Goal: Find specific page/section: Find specific page/section

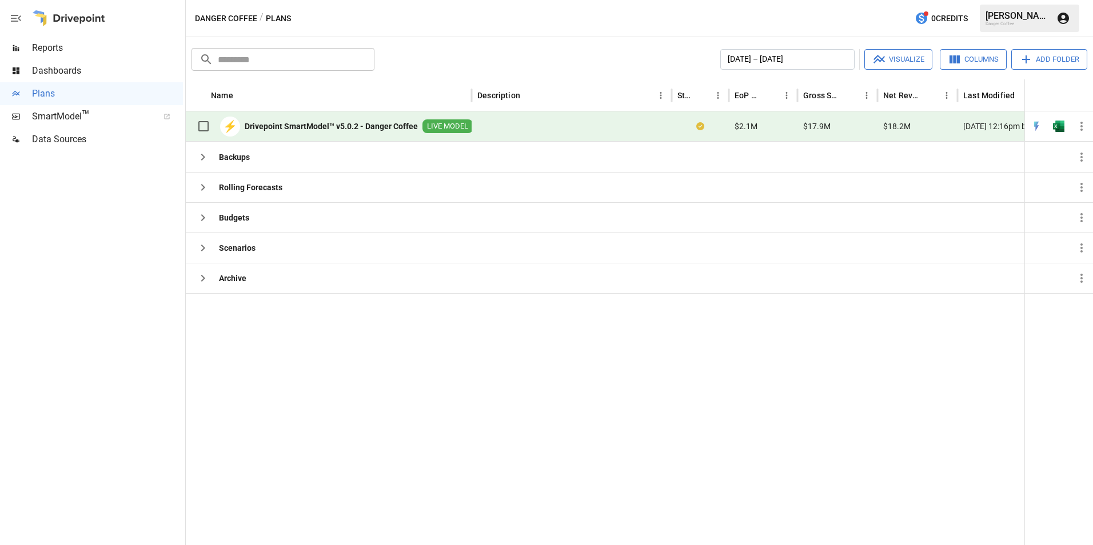
click at [452, 62] on div "[DATE] – [DATE] Visualize Columns Add Folder" at bounding box center [733, 59] width 708 height 21
click at [98, 73] on span "Dashboards" at bounding box center [107, 71] width 151 height 14
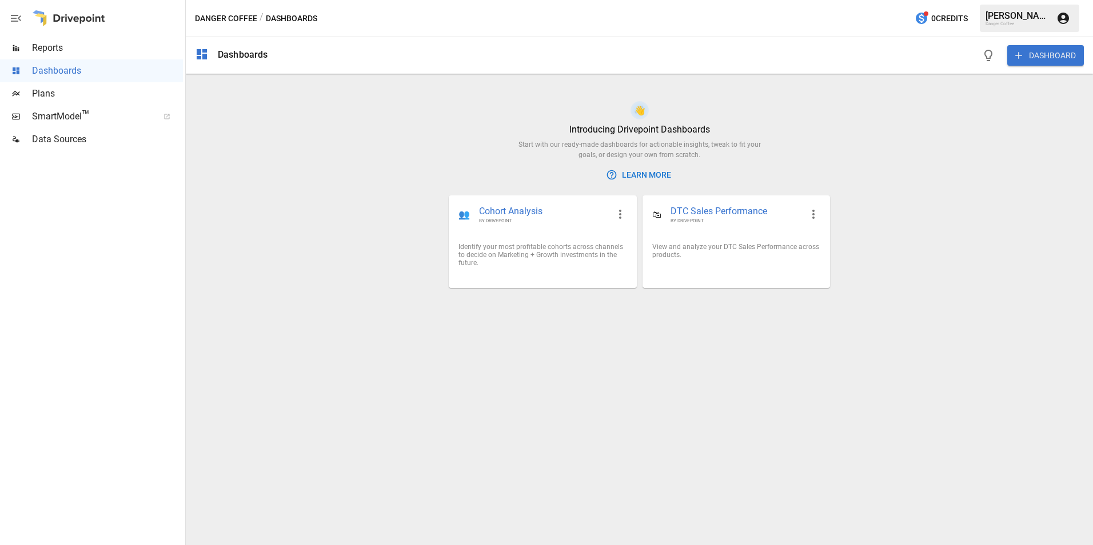
click at [49, 82] on div "Plans" at bounding box center [91, 93] width 183 height 23
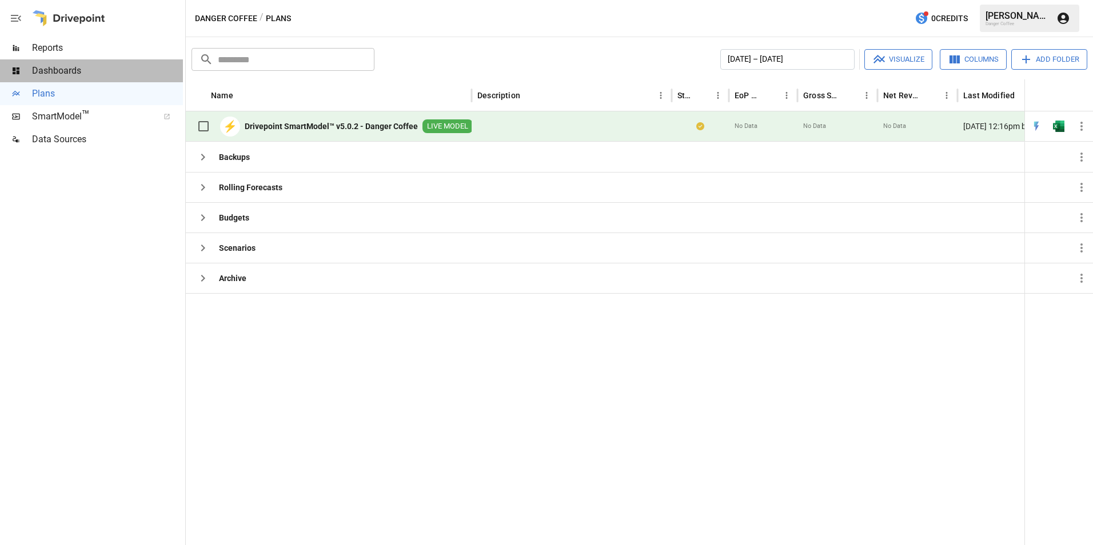
click at [51, 62] on div "Dashboards" at bounding box center [91, 70] width 183 height 23
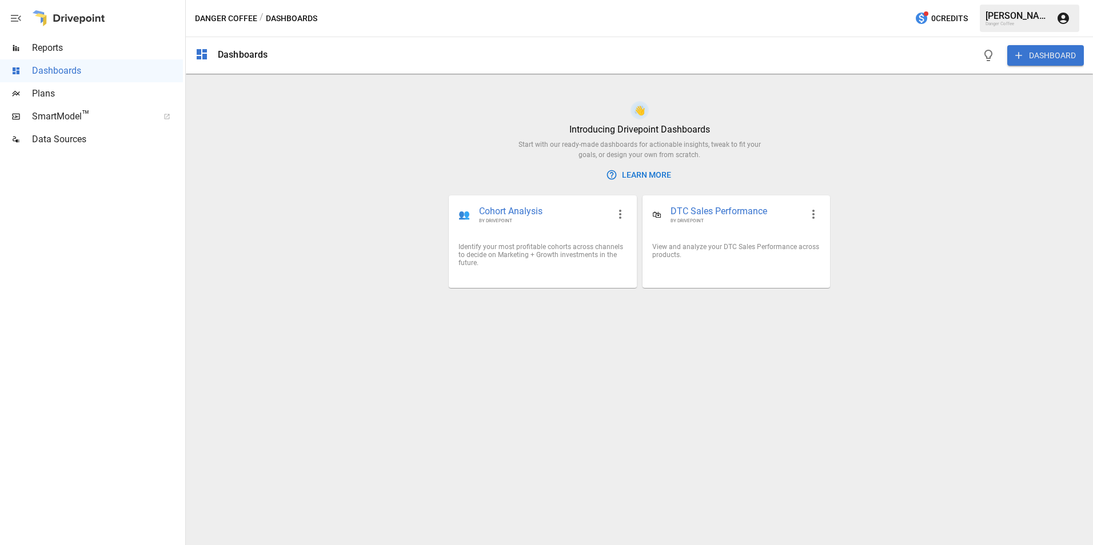
click at [51, 49] on span "Reports" at bounding box center [107, 48] width 151 height 14
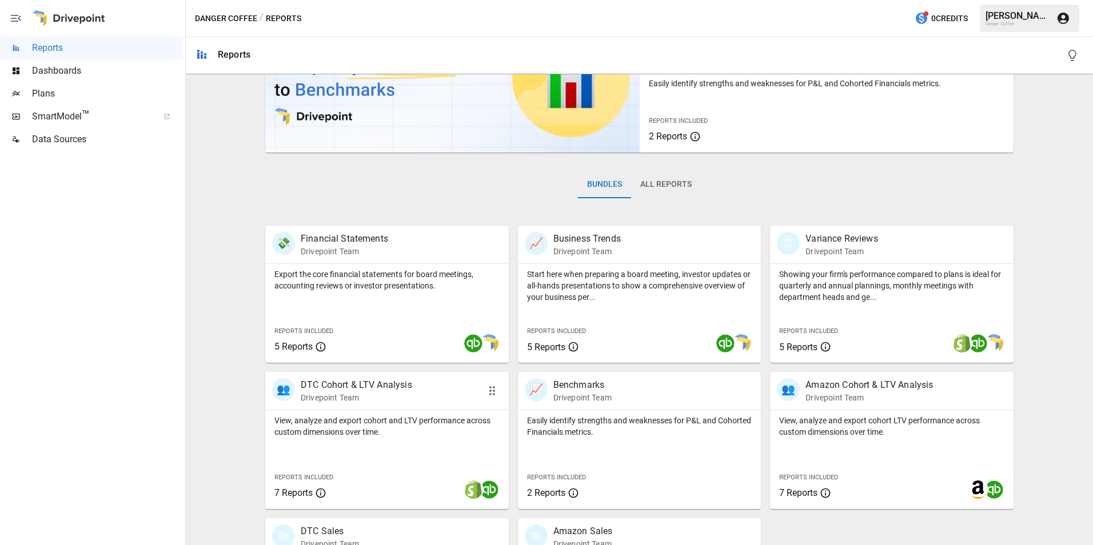
scroll to position [194, 0]
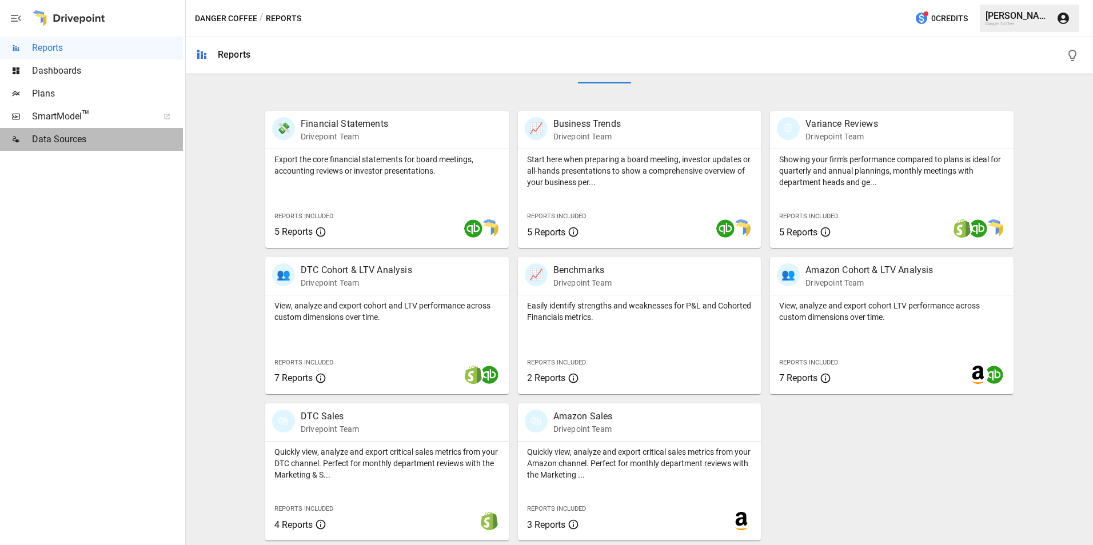
click at [69, 144] on span "Data Sources" at bounding box center [107, 140] width 151 height 14
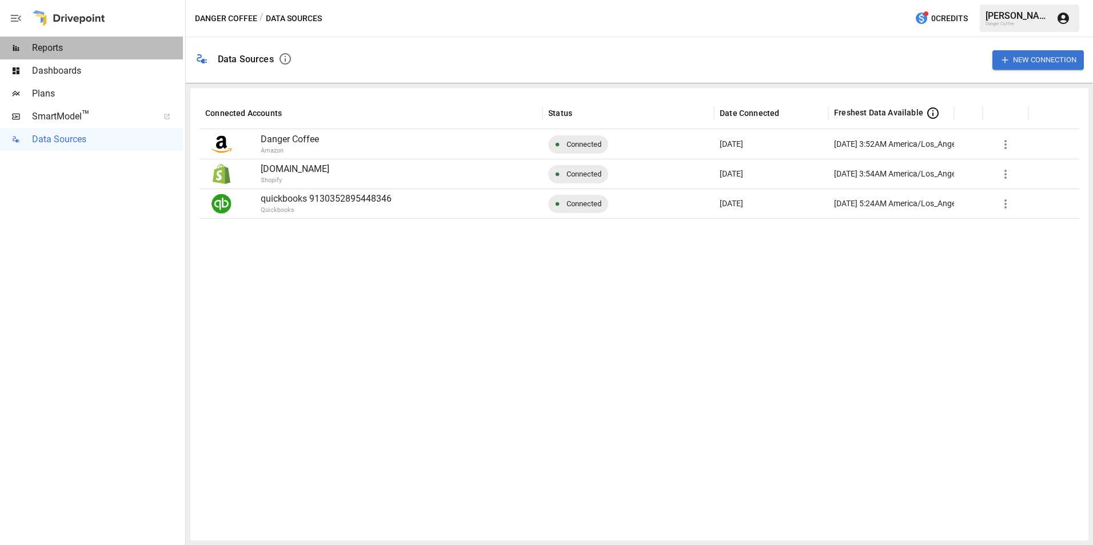
click at [66, 47] on span "Reports" at bounding box center [107, 48] width 151 height 14
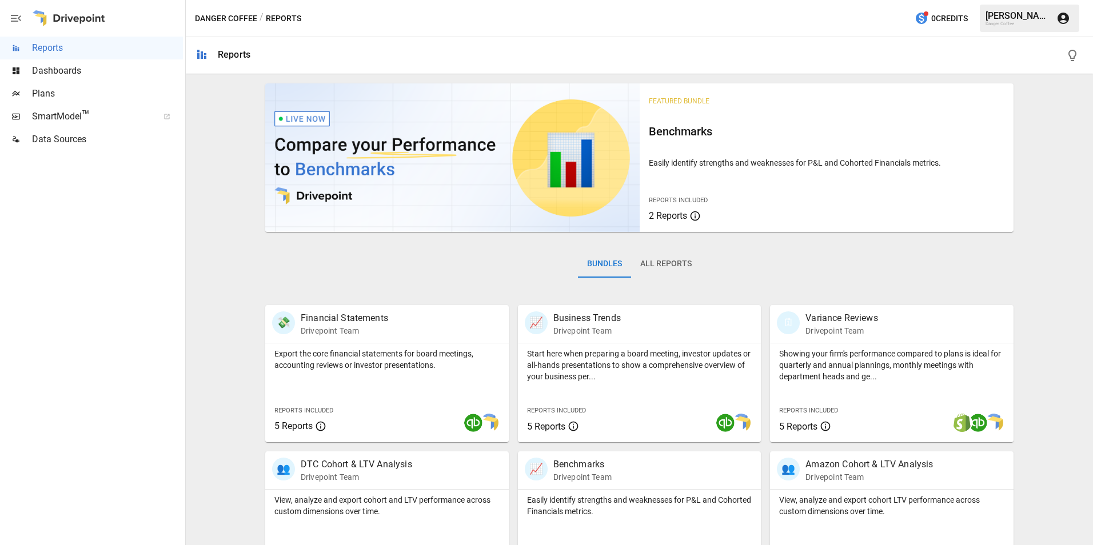
click at [978, 275] on div "Bundles All Reports" at bounding box center [639, 273] width 748 height 64
